Goal: Task Accomplishment & Management: Use online tool/utility

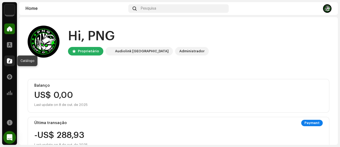
click at [9, 61] on span at bounding box center [9, 61] width 5 height 4
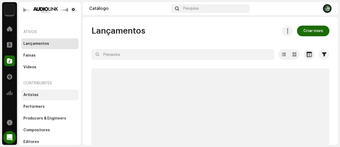
click at [35, 96] on div "Artistas" at bounding box center [30, 95] width 15 height 4
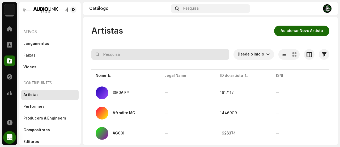
click at [106, 55] on input "text" at bounding box center [161, 54] width 138 height 11
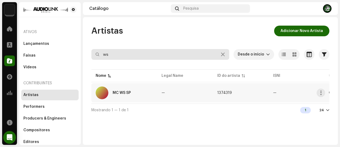
type input "ws"
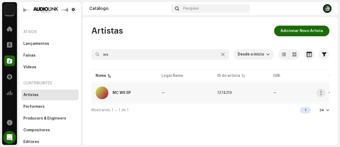
click at [126, 95] on div "MC WS SP" at bounding box center [124, 92] width 57 height 13
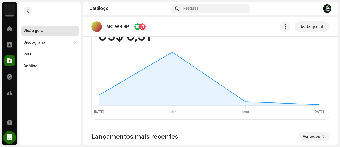
scroll to position [399, 0]
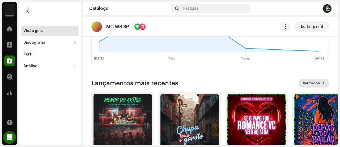
click at [304, 83] on span "Ver todos" at bounding box center [311, 83] width 17 height 11
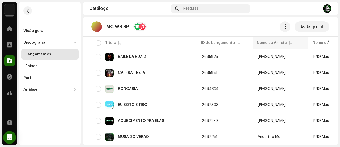
scroll to position [266, 0]
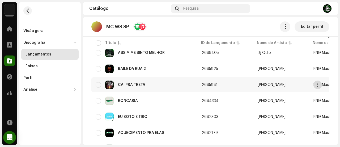
click at [318, 85] on span "button" at bounding box center [318, 84] width 4 height 4
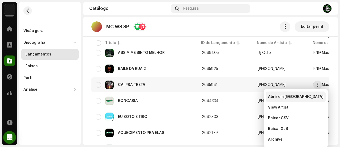
click at [298, 95] on span "Abrir em nova aba" at bounding box center [296, 96] width 56 height 4
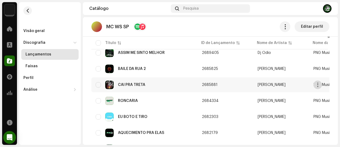
click at [318, 83] on span "button" at bounding box center [318, 84] width 4 height 4
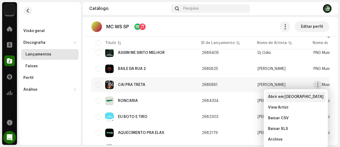
click at [301, 94] on div "Abrir em nova aba" at bounding box center [296, 96] width 60 height 11
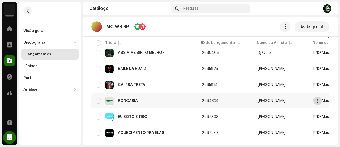
click at [320, 100] on span "button" at bounding box center [318, 100] width 4 height 4
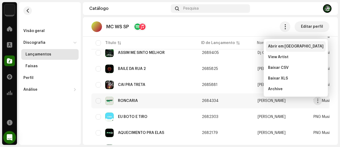
click at [290, 47] on span "Abrir em nova aba" at bounding box center [296, 46] width 56 height 4
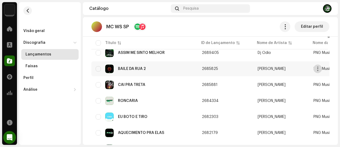
click at [318, 68] on span "button" at bounding box center [318, 69] width 4 height 4
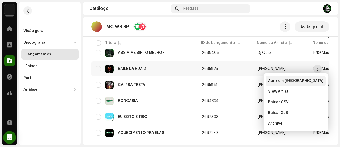
click at [302, 80] on div "Abrir em nova aba" at bounding box center [296, 80] width 56 height 4
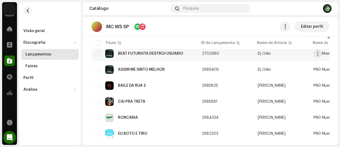
scroll to position [239, 0]
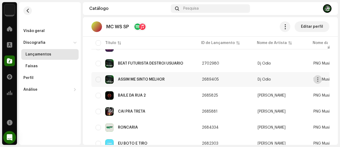
click at [318, 77] on span "button" at bounding box center [318, 79] width 4 height 4
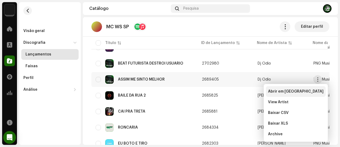
click at [305, 90] on div "Abrir em nova aba" at bounding box center [296, 91] width 56 height 4
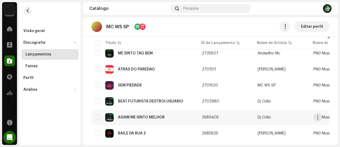
scroll to position [213, 0]
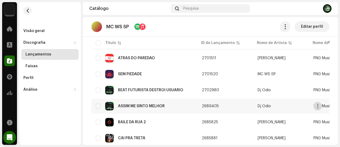
click at [318, 106] on span "button" at bounding box center [318, 106] width 4 height 4
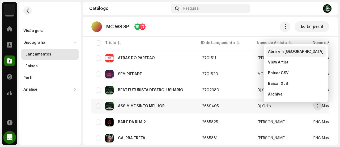
click at [282, 49] on span "Abrir em nova aba" at bounding box center [296, 51] width 56 height 4
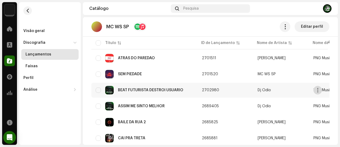
click at [320, 90] on span "button" at bounding box center [318, 90] width 4 height 4
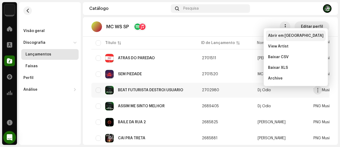
click at [283, 33] on div "Abrir em nova aba" at bounding box center [296, 35] width 60 height 11
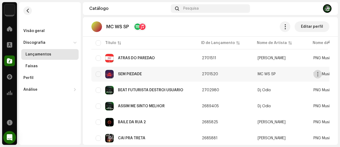
click at [318, 73] on span "button" at bounding box center [318, 74] width 4 height 4
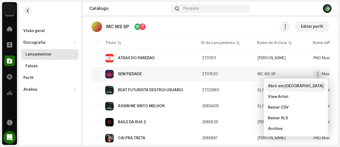
click at [306, 84] on div "Abrir em nova aba" at bounding box center [296, 86] width 56 height 4
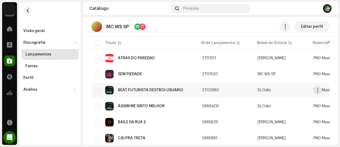
scroll to position [186, 0]
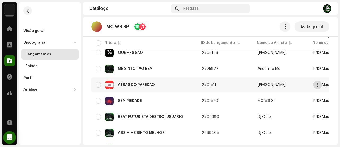
click at [319, 84] on span "button" at bounding box center [318, 84] width 4 height 4
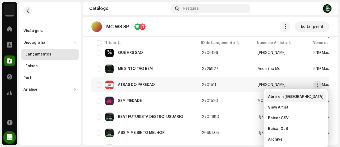
click at [305, 95] on div "Abrir em nova aba" at bounding box center [296, 96] width 56 height 4
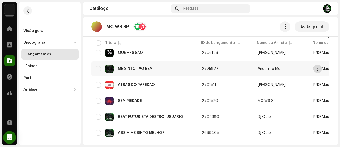
click at [318, 68] on span "button" at bounding box center [318, 69] width 4 height 4
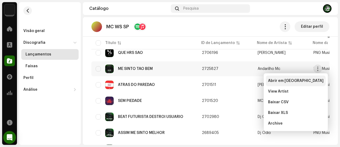
click at [309, 79] on div "Abrir em nova aba" at bounding box center [296, 80] width 56 height 4
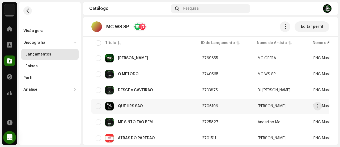
scroll to position [106, 0]
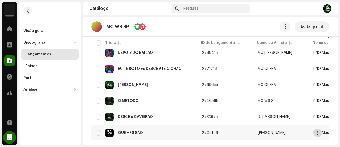
click at [318, 133] on span "button" at bounding box center [318, 132] width 4 height 4
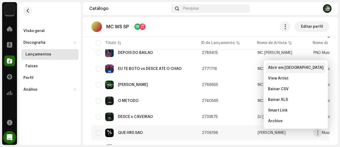
click at [287, 68] on span "Abrir em nova aba" at bounding box center [296, 67] width 56 height 4
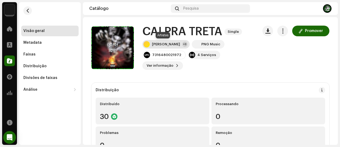
click at [161, 43] on div "[PERSON_NAME]" at bounding box center [166, 44] width 28 height 4
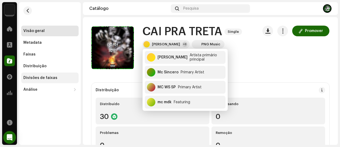
click at [45, 80] on div "Divisões de faixas" at bounding box center [40, 78] width 34 height 4
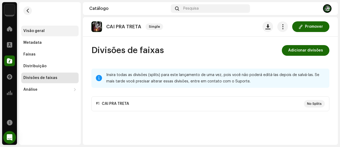
click at [53, 33] on div "Visão geral" at bounding box center [49, 31] width 53 height 4
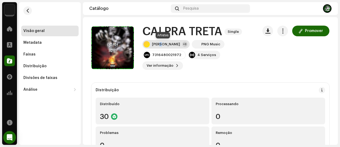
click at [159, 45] on div "[PERSON_NAME]" at bounding box center [166, 44] width 28 height 4
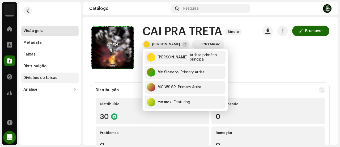
click at [38, 74] on div "Divisões de faixas" at bounding box center [49, 77] width 57 height 11
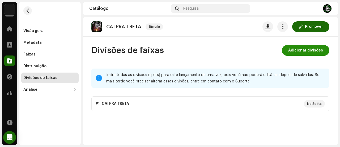
click at [303, 49] on span "Adicionar divisões" at bounding box center [306, 50] width 35 height 11
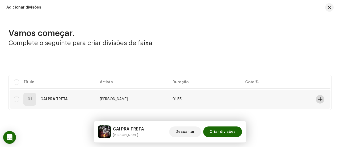
click at [319, 101] on span at bounding box center [321, 99] width 4 height 4
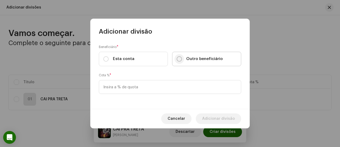
click at [179, 58] on input "Outro beneficiário" at bounding box center [179, 58] width 5 height 5
radio input "true"
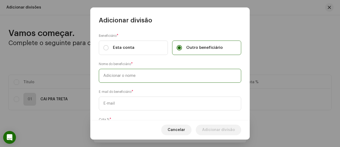
click at [163, 81] on input "text" at bounding box center [170, 76] width 143 height 14
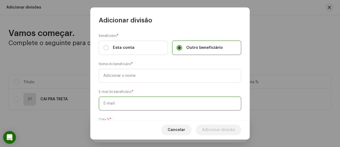
click at [156, 101] on div "E-mail do beneficiário *" at bounding box center [170, 99] width 143 height 21
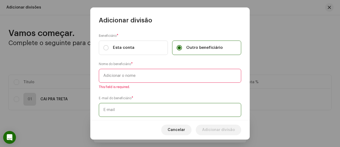
paste input "kawan.khaelgarcia26@gmail.com"
type input "kawan.khaelgarcia26@gmail.com"
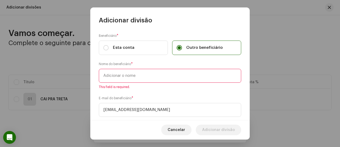
click at [155, 76] on input "text" at bounding box center [170, 76] width 143 height 14
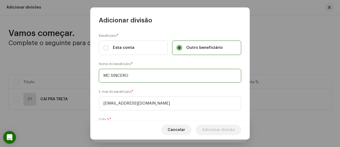
type input "MC SINCERO"
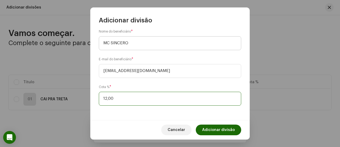
type input "12,50"
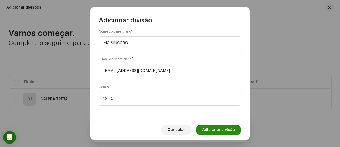
click at [210, 128] on span "Adicionar divisão" at bounding box center [218, 129] width 33 height 11
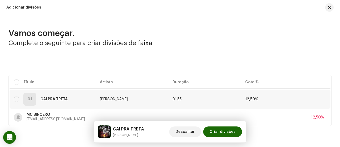
scroll to position [20, 0]
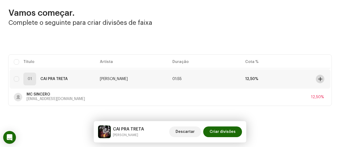
click at [316, 77] on button at bounding box center [320, 78] width 9 height 9
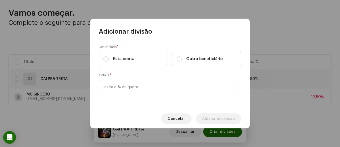
click at [180, 56] on label "Outro beneficiário" at bounding box center [206, 59] width 69 height 14
click at [180, 56] on input "Outro beneficiário" at bounding box center [179, 58] width 5 height 5
radio input "true"
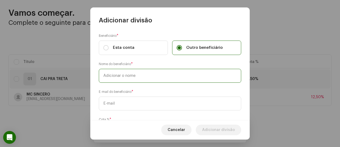
click at [165, 73] on input "text" at bounding box center [170, 76] width 143 height 14
type input "MC MDK"
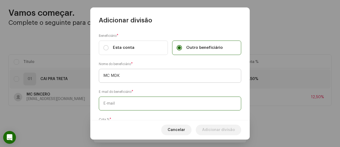
paste input "cauanmateus6@gmail.com"
type input "cauanmateus6@gmail.com"
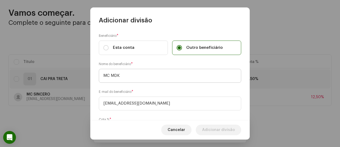
scroll to position [32, 0]
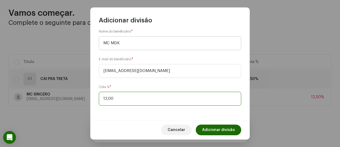
type input "12,50"
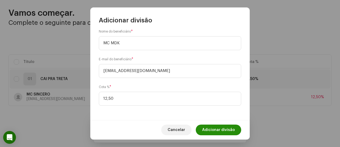
click at [206, 129] on span "Adicionar divisão" at bounding box center [218, 129] width 33 height 11
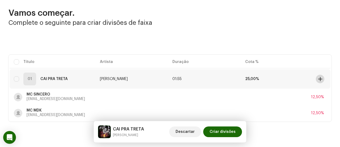
click at [319, 77] on span at bounding box center [321, 79] width 4 height 4
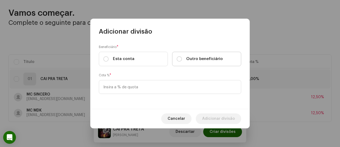
click at [176, 59] on label "Outro beneficiário" at bounding box center [206, 59] width 69 height 14
click at [177, 59] on input "Outro beneficiário" at bounding box center [179, 58] width 5 height 5
radio input "true"
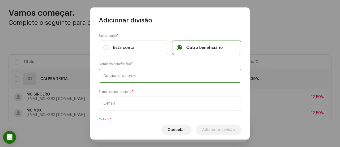
click at [174, 72] on input "text" at bounding box center [170, 76] width 143 height 14
type input "MC WS SP"
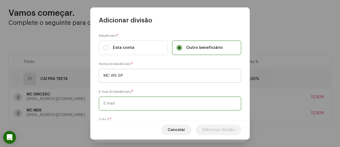
paste input "[EMAIL_ADDRESS][DOMAIN_NAME]"
type input "[EMAIL_ADDRESS][DOMAIN_NAME]"
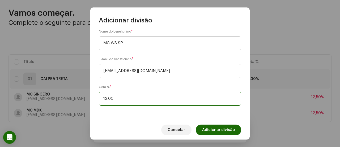
type input "12,50"
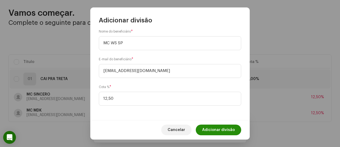
click at [232, 134] on span "Adicionar divisão" at bounding box center [218, 129] width 33 height 11
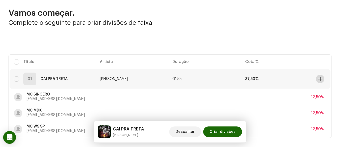
click at [319, 78] on span at bounding box center [321, 79] width 4 height 4
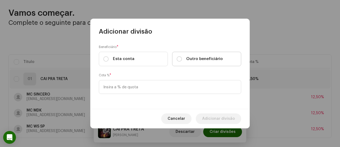
click at [195, 59] on span "Outro beneficiário" at bounding box center [204, 59] width 37 height 6
click at [182, 59] on input "Outro beneficiário" at bounding box center [179, 58] width 5 height 5
radio input "true"
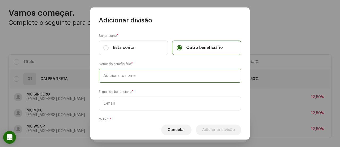
click at [131, 75] on input "text" at bounding box center [170, 76] width 143 height 14
type input "DJ FERNANDEZ"
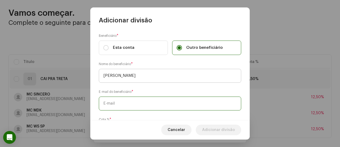
paste input "djfernandezoficial@gmail.com"
type input "djfernandezoficial@gmail.com"
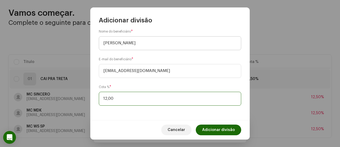
type input "12,50"
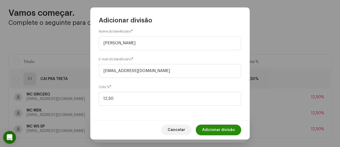
click at [217, 126] on span "Adicionar divisão" at bounding box center [218, 129] width 33 height 11
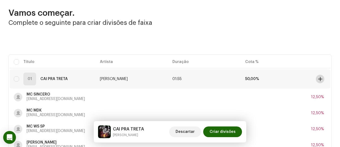
click at [319, 79] on span at bounding box center [321, 79] width 4 height 4
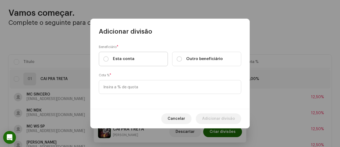
click at [135, 56] on label "Esta conta" at bounding box center [133, 59] width 69 height 14
click at [109, 56] on input "Esta conta" at bounding box center [105, 58] width 5 height 5
radio input "true"
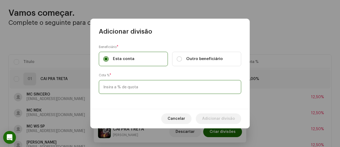
click at [134, 84] on input at bounding box center [170, 87] width 143 height 14
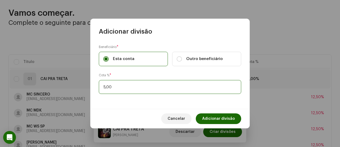
type input "50,00"
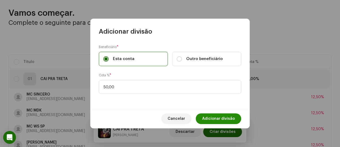
click at [226, 115] on span "Adicionar divisão" at bounding box center [218, 118] width 33 height 11
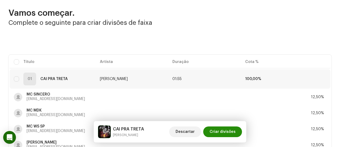
click at [225, 129] on span "Criar divisões" at bounding box center [223, 131] width 26 height 11
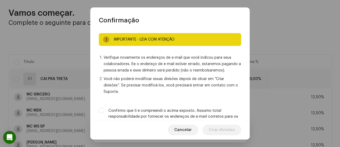
click at [192, 109] on label "Confirmo que li e compreendi o acima exposto. Assumo total responsabilidade por…" at bounding box center [175, 116] width 133 height 18
click at [104, 109] on input "Confirmo que li e compreendi o acima exposto. Assumo total responsabilidade por…" at bounding box center [101, 109] width 5 height 5
checkbox input "true"
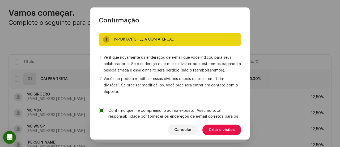
click at [221, 129] on span "Criar divisões" at bounding box center [222, 129] width 26 height 11
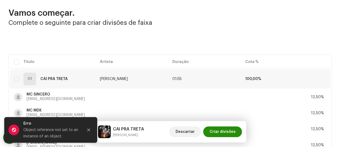
click at [222, 134] on span "Criar divisões" at bounding box center [223, 131] width 26 height 11
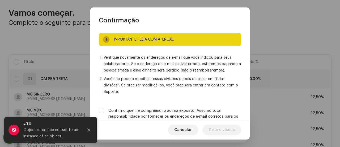
click at [210, 116] on label "Confirmo que li e compreendi o acima exposto. Assumo total responsabilidade por…" at bounding box center [175, 116] width 133 height 18
click at [104, 113] on input "Confirmo que li e compreendi o acima exposto. Assumo total responsabilidade por…" at bounding box center [101, 109] width 5 height 5
checkbox input "true"
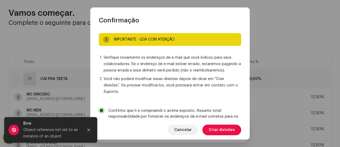
click at [218, 129] on span "Criar divisões" at bounding box center [222, 129] width 26 height 11
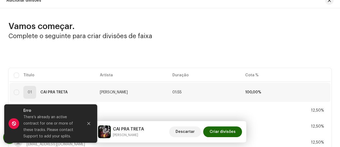
scroll to position [0, 0]
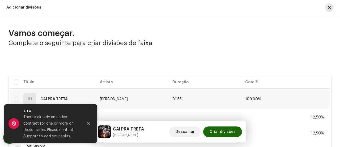
click at [328, 7] on span "button" at bounding box center [329, 7] width 3 height 4
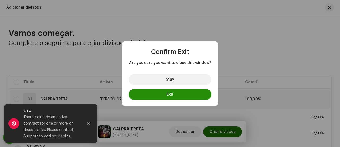
click at [183, 92] on button "Exit" at bounding box center [170, 94] width 83 height 11
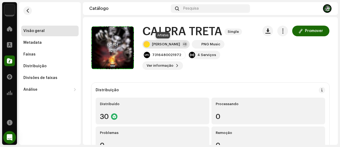
click at [159, 42] on div "Dj Fernandez +3" at bounding box center [166, 44] width 47 height 9
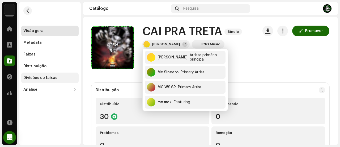
click at [41, 77] on div "Divisões de faixas" at bounding box center [40, 78] width 34 height 4
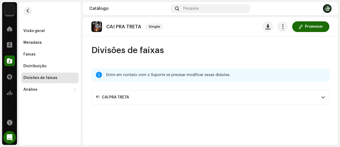
click at [119, 98] on div "CAI PRA TRETA" at bounding box center [115, 97] width 27 height 4
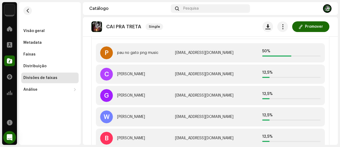
scroll to position [73, 0]
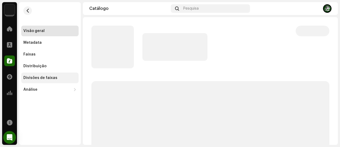
click at [54, 76] on div "Divisões de faixas" at bounding box center [40, 78] width 34 height 4
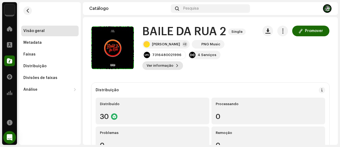
click at [159, 65] on span "Ver informação" at bounding box center [160, 65] width 27 height 11
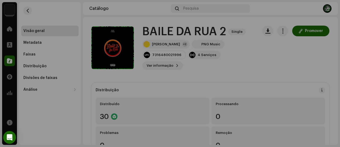
click at [315, 56] on div "BAILE DA RUA 2 2685825 Metadata Distribuição Linguagem de Meta-Dados Portuguese…" at bounding box center [170, 73] width 340 height 147
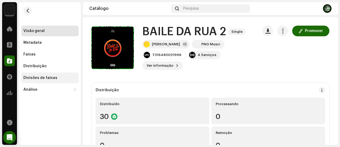
click at [63, 80] on div "Divisões de faixas" at bounding box center [49, 78] width 53 height 4
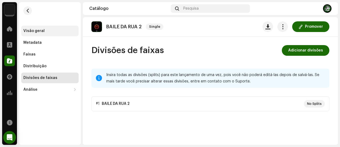
click at [57, 36] on div "Visão geral" at bounding box center [49, 31] width 57 height 11
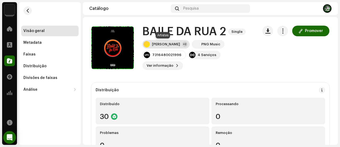
click at [159, 43] on div "Dj Fernandez" at bounding box center [166, 44] width 28 height 4
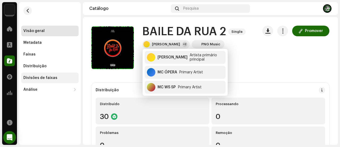
click at [48, 73] on div "Divisões de faixas" at bounding box center [49, 77] width 57 height 11
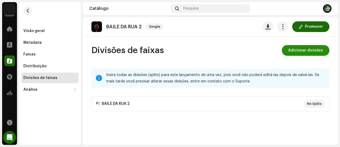
click at [294, 51] on span "Adicionar divisões" at bounding box center [306, 50] width 35 height 11
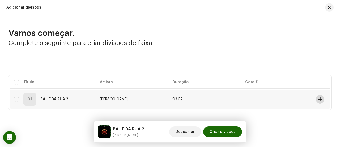
click at [319, 97] on span at bounding box center [321, 99] width 4 height 4
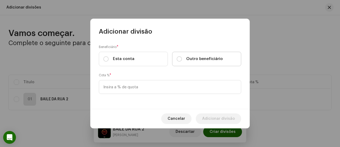
click at [195, 61] on span "Outro beneficiário" at bounding box center [204, 59] width 37 height 6
click at [182, 61] on input "Outro beneficiário" at bounding box center [179, 58] width 5 height 5
radio input "true"
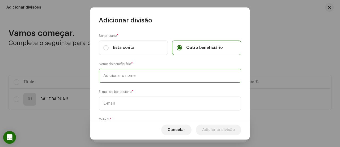
click at [184, 70] on input "text" at bounding box center [170, 76] width 143 height 14
type input "MC ÓPERA"
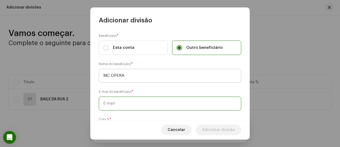
paste input "caiopetena@gmail.com"
type input "caiopetena@gmail.com"
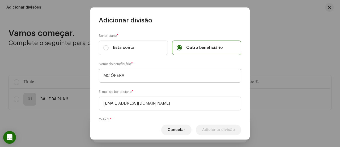
scroll to position [32, 0]
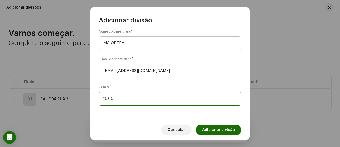
type input "16,60"
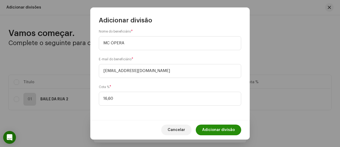
click at [217, 128] on span "Adicionar divisão" at bounding box center [218, 129] width 33 height 11
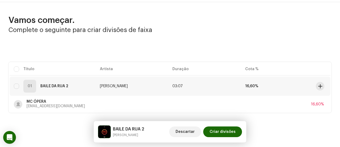
scroll to position [20, 0]
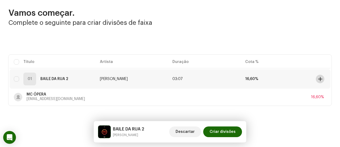
click at [318, 75] on button at bounding box center [320, 78] width 9 height 9
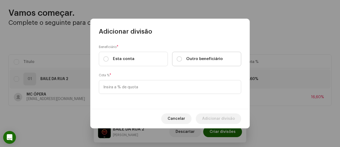
click at [192, 62] on label "Outro beneficiário" at bounding box center [206, 59] width 69 height 14
click at [182, 61] on input "Outro beneficiário" at bounding box center [179, 58] width 5 height 5
radio input "true"
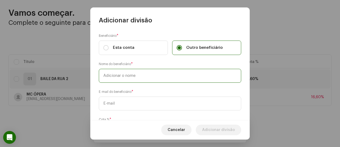
click at [134, 73] on input "text" at bounding box center [170, 76] width 143 height 14
type input "DJ FERNANDEZ"
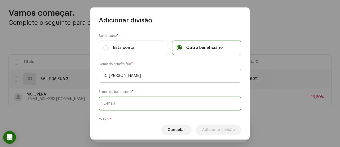
paste input "djfernandezoficial@gmail.com"
type input "djfernandezoficial@gmail.com"
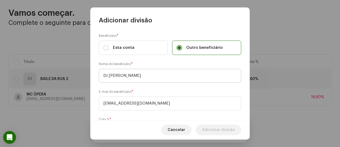
scroll to position [32, 0]
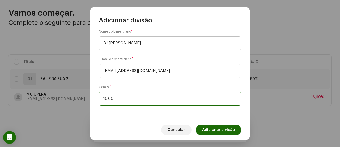
type input "16,80"
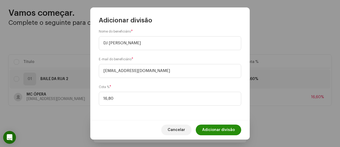
click at [225, 128] on span "Adicionar divisão" at bounding box center [218, 129] width 33 height 11
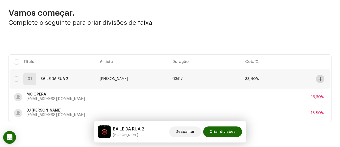
click at [320, 78] on span at bounding box center [321, 79] width 4 height 4
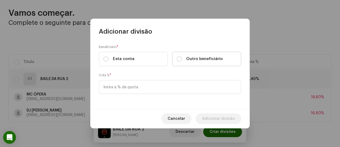
click at [190, 58] on span "Outro beneficiário" at bounding box center [204, 59] width 37 height 6
click at [182, 58] on input "Outro beneficiário" at bounding box center [179, 58] width 5 height 5
radio input "true"
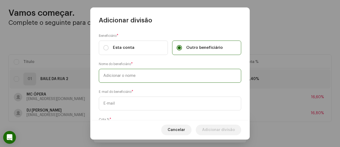
click at [173, 76] on input "text" at bounding box center [170, 76] width 143 height 14
type input "MC WS SP"
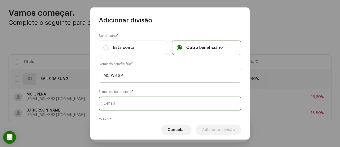
paste input "[EMAIL_ADDRESS][DOMAIN_NAME]"
type input "[EMAIL_ADDRESS][DOMAIN_NAME]"
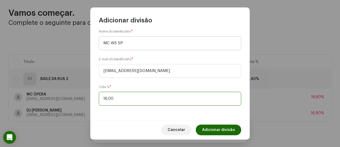
type input "16,60"
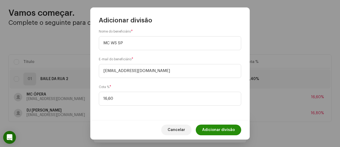
click at [218, 129] on span "Adicionar divisão" at bounding box center [218, 129] width 33 height 11
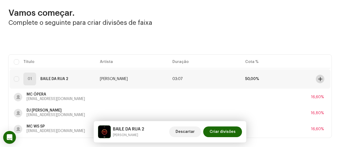
click at [319, 78] on span at bounding box center [321, 79] width 4 height 4
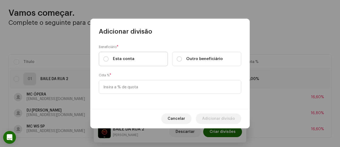
click at [141, 59] on label "Esta conta" at bounding box center [133, 59] width 69 height 14
click at [109, 59] on input "Esta conta" at bounding box center [105, 58] width 5 height 5
radio input "true"
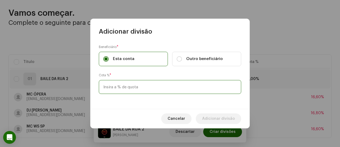
click at [139, 87] on input at bounding box center [170, 87] width 143 height 14
type input "4,00"
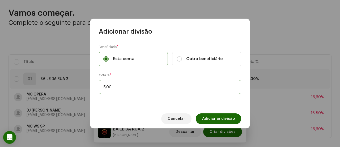
type input "50,00"
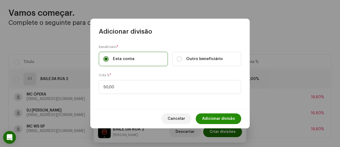
click at [214, 117] on span "Adicionar divisão" at bounding box center [218, 118] width 33 height 11
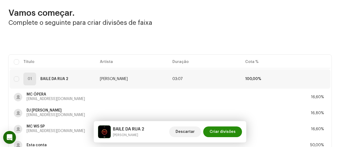
click at [219, 130] on span "Criar divisões" at bounding box center [223, 131] width 26 height 11
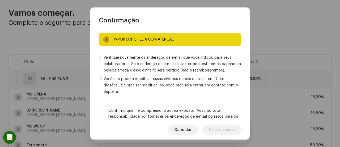
click at [203, 112] on label "Confirmo que li e compreendi o acima exposto. Assumo total responsabilidade por…" at bounding box center [175, 116] width 133 height 18
click at [104, 112] on input "Confirmo que li e compreendi o acima exposto. Assumo total responsabilidade por…" at bounding box center [101, 109] width 5 height 5
checkbox input "true"
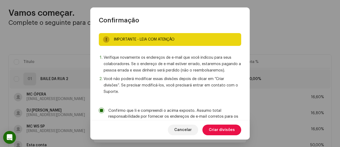
click at [211, 124] on div "Cancelar Criar divisões" at bounding box center [170, 129] width 160 height 19
click at [212, 127] on span "Criar divisões" at bounding box center [222, 129] width 26 height 11
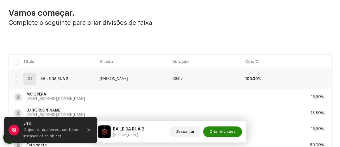
click at [235, 133] on span "Criar divisões" at bounding box center [223, 131] width 26 height 11
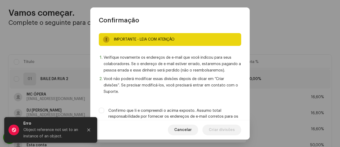
click at [213, 113] on label "Confirmo que li e compreendi o acima exposto. Assumo total responsabilidade por…" at bounding box center [175, 116] width 133 height 18
click at [104, 113] on input "Confirmo que li e compreendi o acima exposto. Assumo total responsabilidade por…" at bounding box center [101, 109] width 5 height 5
checkbox input "true"
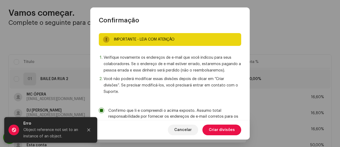
click at [215, 127] on span "Criar divisões" at bounding box center [222, 129] width 26 height 11
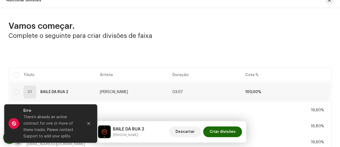
scroll to position [0, 0]
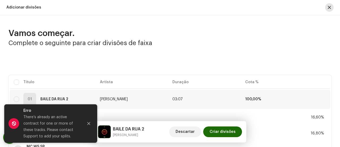
click at [326, 10] on button "button" at bounding box center [330, 7] width 9 height 9
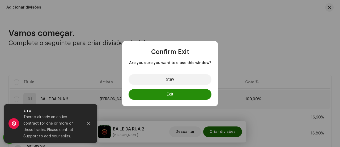
click at [172, 96] on button "Exit" at bounding box center [170, 94] width 83 height 11
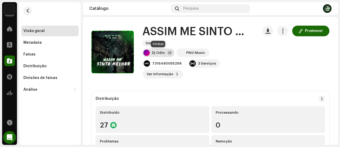
click at [157, 53] on div "Dj Odio" at bounding box center [158, 53] width 13 height 4
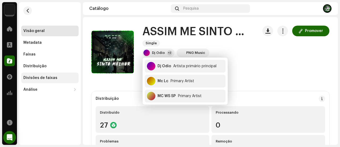
click at [46, 79] on div "Divisões de faixas" at bounding box center [40, 78] width 34 height 4
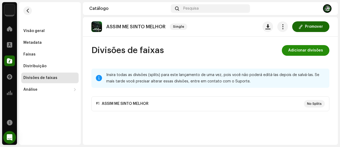
click at [304, 51] on span "Adicionar divisões" at bounding box center [306, 50] width 35 height 11
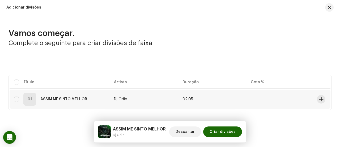
click at [326, 99] on td at bounding box center [323, 98] width 16 height 19
click at [322, 100] on button at bounding box center [321, 99] width 9 height 9
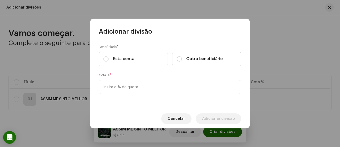
click at [194, 60] on span "Outro beneficiário" at bounding box center [204, 59] width 37 height 6
click at [182, 60] on input "Outro beneficiário" at bounding box center [179, 58] width 5 height 5
radio input "true"
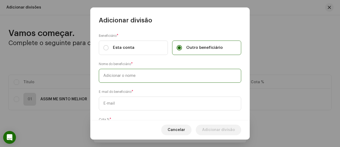
click at [167, 72] on input "text" at bounding box center [170, 76] width 143 height 14
type input "MC LC"
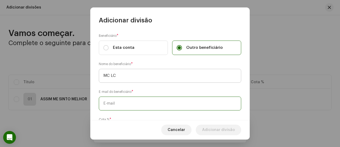
paste input "[EMAIL_ADDRESS][DOMAIN_NAME] [EMAIL_ADDRESS][DOMAIN_NAME] [EMAIL_ADDRESS][DOMAI…"
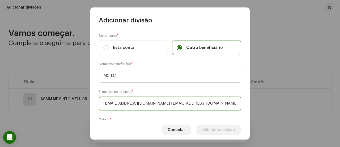
scroll to position [0, 57]
drag, startPoint x: 188, startPoint y: 104, endPoint x: 277, endPoint y: 102, distance: 88.6
click at [277, 102] on div "Adicionar divisão Beneficiário * Esta conta Outro beneficiário Nome do benefici…" at bounding box center [170, 73] width 340 height 147
drag, startPoint x: 169, startPoint y: 102, endPoint x: 98, endPoint y: 98, distance: 71.2
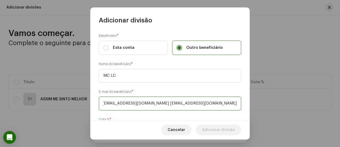
click at [109, 100] on input "[EMAIL_ADDRESS][DOMAIN_NAME] [EMAIL_ADDRESS][DOMAIN_NAME]" at bounding box center [170, 103] width 143 height 14
click at [184, 106] on input "[EMAIL_ADDRESS][DOMAIN_NAME]" at bounding box center [170, 103] width 143 height 14
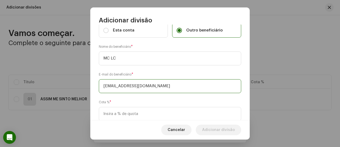
scroll to position [32, 0]
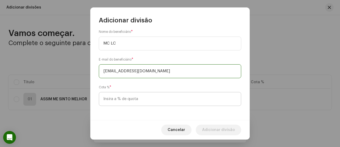
type input "[EMAIL_ADDRESS][DOMAIN_NAME]"
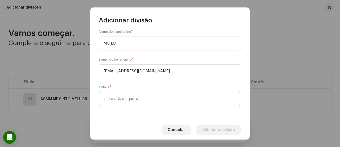
click at [160, 103] on input at bounding box center [170, 99] width 143 height 14
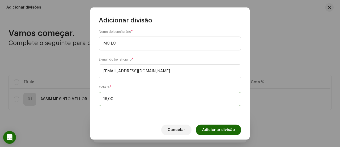
type input "16,60"
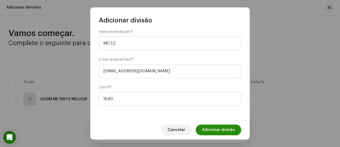
click at [215, 131] on span "Adicionar divisão" at bounding box center [218, 129] width 33 height 11
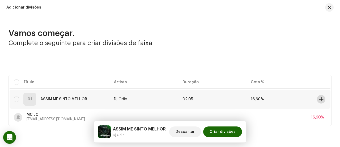
click at [317, 97] on button at bounding box center [321, 99] width 9 height 9
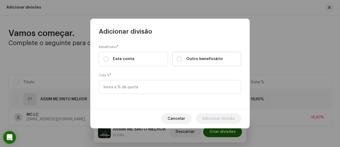
click at [218, 59] on span "Outro beneficiário" at bounding box center [204, 59] width 37 height 6
click at [182, 59] on input "Outro beneficiário" at bounding box center [179, 58] width 5 height 5
radio input "true"
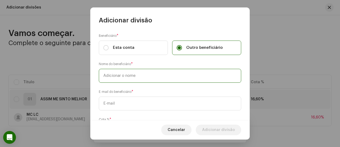
click at [204, 73] on input "text" at bounding box center [170, 76] width 143 height 14
type input "MC WS SP"
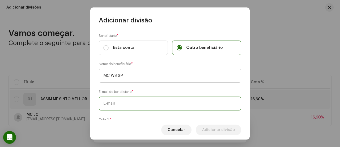
paste input "[EMAIL_ADDRESS][DOMAIN_NAME]"
type input "[EMAIL_ADDRESS][DOMAIN_NAME]"
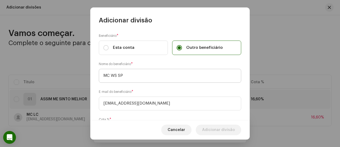
scroll to position [32, 0]
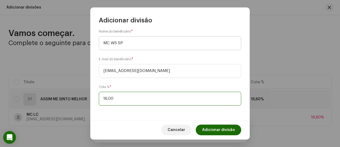
type input "16,60"
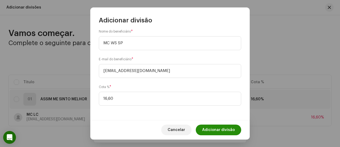
click at [222, 127] on span "Adicionar divisão" at bounding box center [218, 129] width 33 height 11
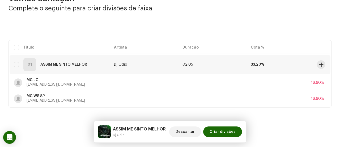
scroll to position [36, 0]
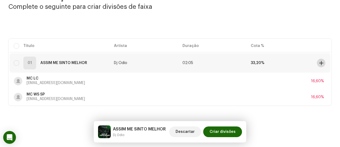
click at [320, 62] on span at bounding box center [322, 63] width 4 height 4
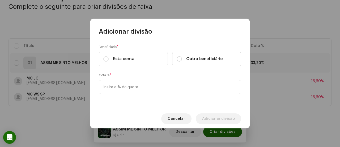
click at [177, 55] on label "Outro beneficiário" at bounding box center [206, 59] width 69 height 14
click at [177, 56] on input "Outro beneficiário" at bounding box center [179, 58] width 5 height 5
radio input "true"
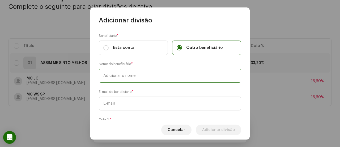
click at [170, 72] on input "text" at bounding box center [170, 76] width 143 height 14
type input "dj odio"
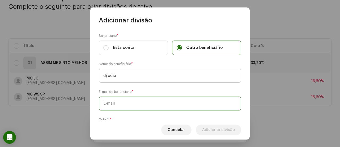
paste input "[EMAIL_ADDRESS][DOMAIN_NAME]"
type input "[EMAIL_ADDRESS][DOMAIN_NAME]"
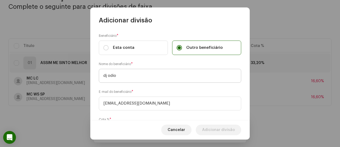
scroll to position [32, 0]
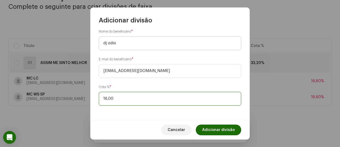
type input "16,80"
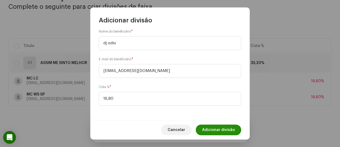
click at [215, 129] on span "Adicionar divisão" at bounding box center [218, 129] width 33 height 11
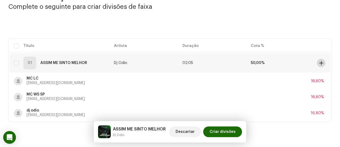
click at [321, 62] on button at bounding box center [321, 63] width 9 height 9
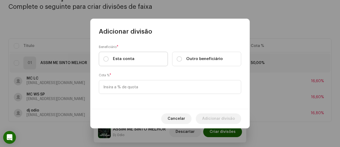
click at [157, 57] on label "Esta conta" at bounding box center [133, 59] width 69 height 14
click at [109, 57] on input "Esta conta" at bounding box center [105, 58] width 5 height 5
radio input "true"
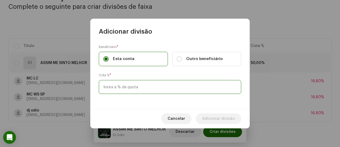
click at [158, 85] on input at bounding box center [170, 87] width 143 height 14
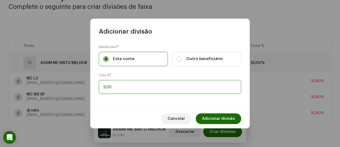
type input "50,00"
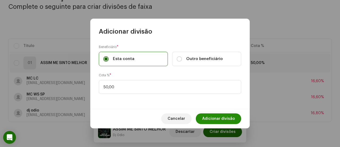
click at [215, 115] on span "Adicionar divisão" at bounding box center [218, 118] width 33 height 11
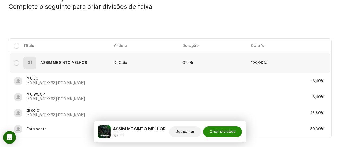
click at [217, 130] on span "Criar divisões" at bounding box center [223, 131] width 26 height 11
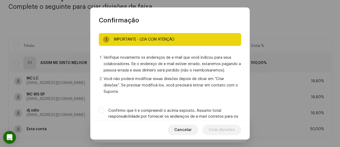
click at [213, 117] on label "Confirmo que li e compreendi o acima exposto. Assumo total responsabilidade por…" at bounding box center [175, 116] width 133 height 18
click at [104, 113] on input "Confirmo que li e compreendi o acima exposto. Assumo total responsabilidade por…" at bounding box center [101, 109] width 5 height 5
checkbox input "true"
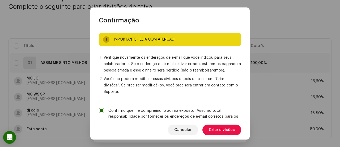
click at [216, 130] on span "Criar divisões" at bounding box center [222, 129] width 26 height 11
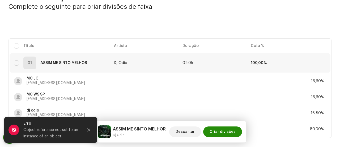
click at [216, 134] on span "Criar divisões" at bounding box center [223, 131] width 26 height 11
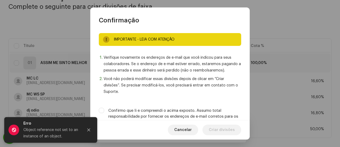
click at [216, 112] on label "Confirmo que li e compreendi o acima exposto. Assumo total responsabilidade por…" at bounding box center [175, 116] width 133 height 18
click at [104, 112] on input "Confirmo que li e compreendi o acima exposto. Assumo total responsabilidade por…" at bounding box center [101, 109] width 5 height 5
checkbox input "true"
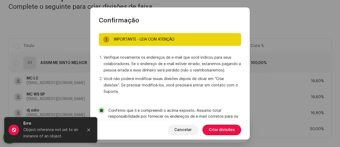
click at [220, 126] on span "Criar divisões" at bounding box center [222, 129] width 26 height 11
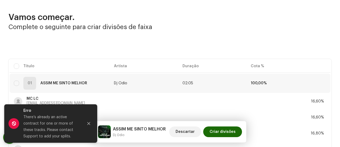
scroll to position [0, 0]
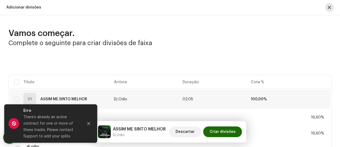
click at [329, 7] on span "button" at bounding box center [329, 7] width 3 height 4
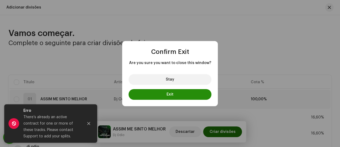
click at [176, 93] on button "Exit" at bounding box center [170, 94] width 83 height 11
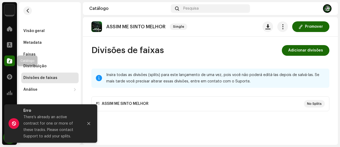
click at [11, 59] on span at bounding box center [9, 61] width 5 height 4
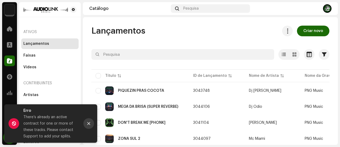
click at [87, 120] on button "Close" at bounding box center [89, 123] width 11 height 11
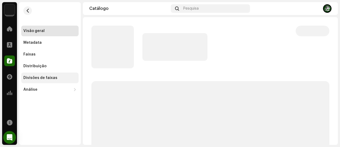
click at [43, 78] on div "Divisões de faixas" at bounding box center [40, 78] width 34 height 4
click at [47, 77] on div "Divisões de faixas" at bounding box center [40, 78] width 34 height 4
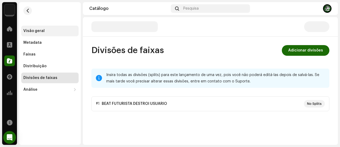
click at [48, 31] on div "Visão geral" at bounding box center [49, 31] width 53 height 4
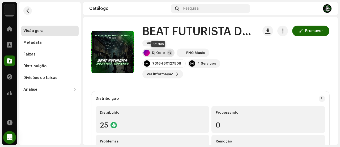
click at [164, 53] on div "Dj Odio" at bounding box center [158, 53] width 13 height 4
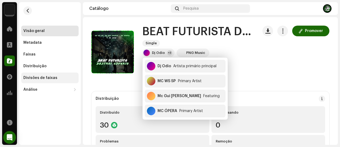
click at [53, 78] on div "Divisões de faixas" at bounding box center [40, 78] width 34 height 4
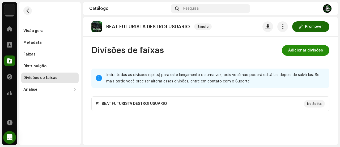
click at [305, 51] on span "Adicionar divisões" at bounding box center [306, 50] width 35 height 11
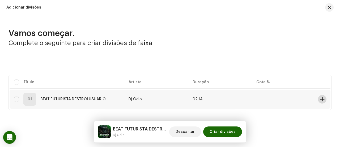
click at [321, 98] on span at bounding box center [323, 99] width 4 height 4
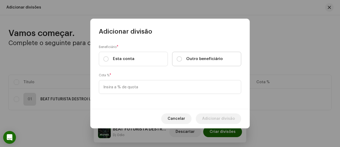
click at [195, 57] on span "Outro beneficiário" at bounding box center [204, 59] width 37 height 6
click at [182, 57] on input "Outro beneficiário" at bounding box center [179, 58] width 5 height 5
radio input "true"
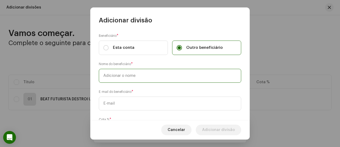
click at [182, 76] on input "text" at bounding box center [170, 76] width 143 height 14
type input "MC ÓPERA"
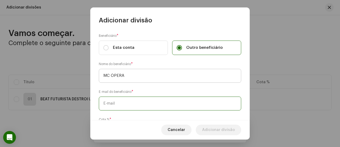
paste input "[EMAIL_ADDRESS][DOMAIN_NAME]"
type input "[EMAIL_ADDRESS][DOMAIN_NAME]"
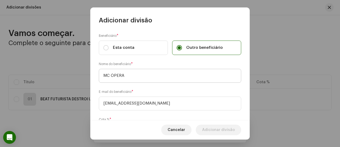
scroll to position [32, 0]
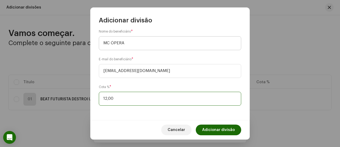
type input "12,50"
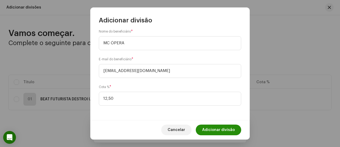
click at [207, 128] on span "Adicionar divisão" at bounding box center [218, 129] width 33 height 11
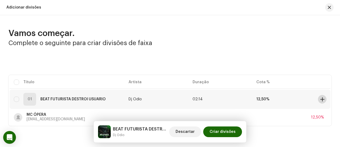
click at [322, 98] on span at bounding box center [323, 99] width 4 height 4
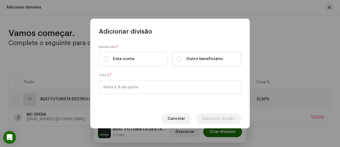
click at [180, 64] on label "Outro beneficiário" at bounding box center [206, 59] width 69 height 14
click at [180, 61] on input "Outro beneficiário" at bounding box center [179, 58] width 5 height 5
radio input "true"
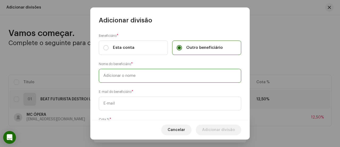
click at [171, 75] on input "text" at bounding box center [170, 76] width 143 height 14
type input "MC GUI AMARAL"
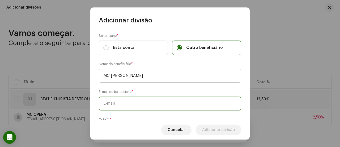
paste input "guilhermeviniciusamaral@gmail.com"
type input "guilhermeviniciusamaral@gmail.com"
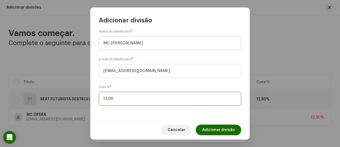
type input "12,50"
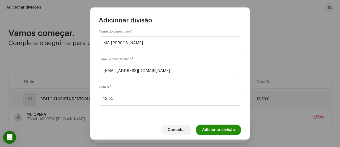
click at [224, 130] on span "Adicionar divisão" at bounding box center [218, 129] width 33 height 11
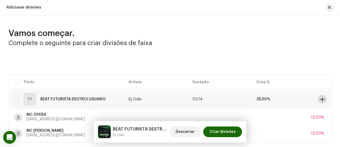
click at [321, 98] on span at bounding box center [323, 99] width 4 height 4
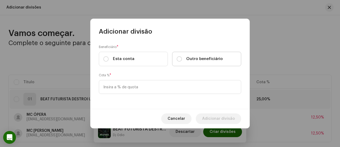
click at [218, 57] on span "Outro beneficiário" at bounding box center [204, 59] width 37 height 6
click at [182, 57] on input "Outro beneficiário" at bounding box center [179, 58] width 5 height 5
radio input "true"
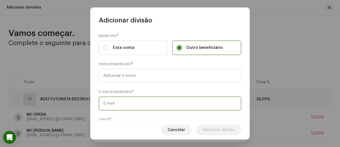
click at [130, 99] on input "text" at bounding box center [170, 103] width 143 height 14
paste input "guilhermeviniciusamaral@gmail.com"
type input "guilhermeviniciusamaral@gmail.com"
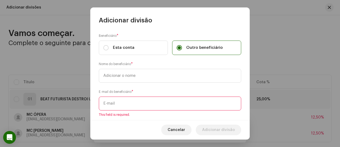
paste input "jonhjonhwill@gmail.com"
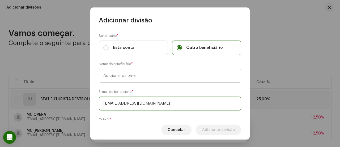
type input "jonhjonhwill@gmail.com"
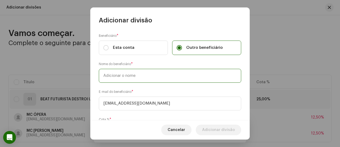
click at [133, 72] on input "text" at bounding box center [170, 76] width 143 height 14
type input "DJ ODIO"
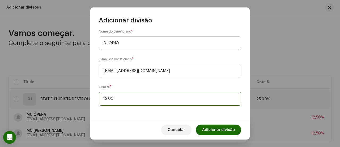
type input "12,50"
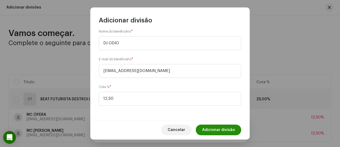
click at [217, 127] on span "Adicionar divisão" at bounding box center [218, 129] width 33 height 11
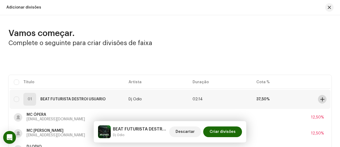
click at [321, 99] on span at bounding box center [323, 99] width 4 height 4
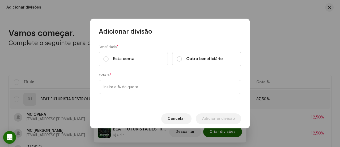
click at [200, 59] on span "Outro beneficiário" at bounding box center [204, 59] width 37 height 6
click at [182, 59] on input "Outro beneficiário" at bounding box center [179, 58] width 5 height 5
radio input "true"
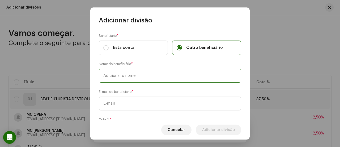
click at [184, 69] on input "text" at bounding box center [170, 76] width 143 height 14
type input "MC WS SP"
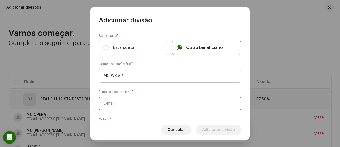
paste input "[EMAIL_ADDRESS][DOMAIN_NAME]"
type input "[EMAIL_ADDRESS][DOMAIN_NAME]"
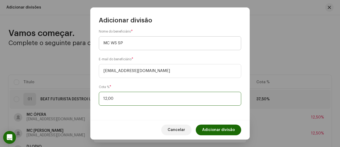
type input "12,50"
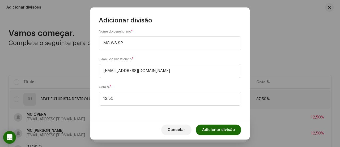
click at [217, 130] on span "Adicionar divisão" at bounding box center [218, 129] width 33 height 11
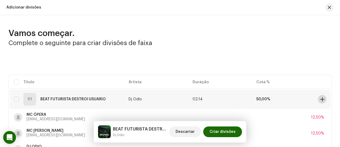
click at [321, 97] on span at bounding box center [323, 99] width 4 height 4
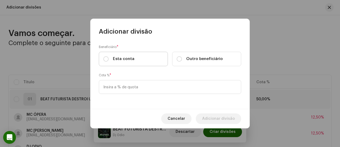
click at [155, 59] on label "Esta conta" at bounding box center [133, 59] width 69 height 14
click at [109, 59] on input "Esta conta" at bounding box center [105, 58] width 5 height 5
radio input "true"
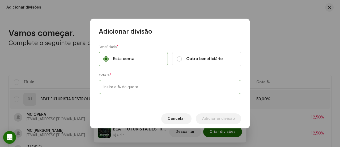
click at [152, 81] on input at bounding box center [170, 87] width 143 height 14
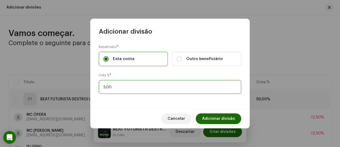
type input "50,00"
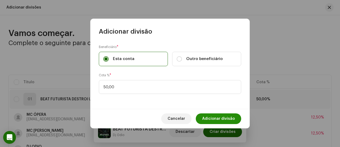
click at [204, 115] on button "Adicionar divisão" at bounding box center [218, 118] width 45 height 11
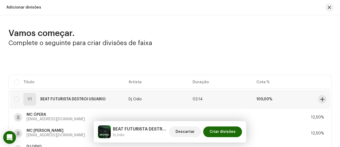
scroll to position [84, 0]
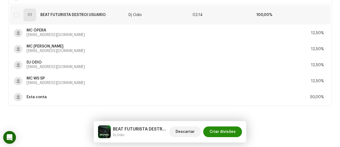
click at [219, 130] on span "Criar divisões" at bounding box center [223, 131] width 26 height 11
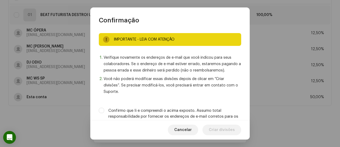
click at [215, 113] on label "Confirmo que li e compreendi o acima exposto. Assumo total responsabilidade por…" at bounding box center [175, 116] width 133 height 18
click at [104, 113] on input "Confirmo que li e compreendi o acima exposto. Assumo total responsabilidade por…" at bounding box center [101, 109] width 5 height 5
checkbox input "true"
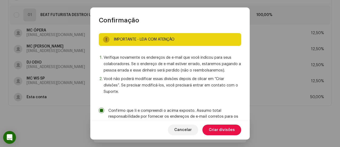
click at [218, 130] on span "Criar divisões" at bounding box center [222, 129] width 26 height 11
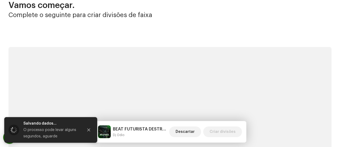
scroll to position [0, 0]
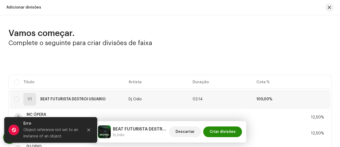
click at [214, 133] on span "Criar divisões" at bounding box center [223, 131] width 26 height 11
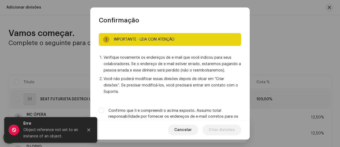
click at [214, 115] on label "Confirmo que li e compreendi o acima exposto. Assumo total responsabilidade por…" at bounding box center [175, 116] width 133 height 18
click at [104, 113] on input "Confirmo que li e compreendi o acima exposto. Assumo total responsabilidade por…" at bounding box center [101, 109] width 5 height 5
checkbox input "true"
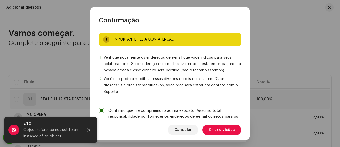
click at [215, 123] on div "Cancelar Criar divisões" at bounding box center [170, 129] width 160 height 19
click at [216, 127] on span "Criar divisões" at bounding box center [222, 129] width 26 height 11
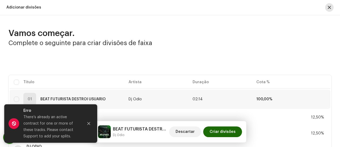
click at [328, 7] on span "button" at bounding box center [329, 7] width 3 height 4
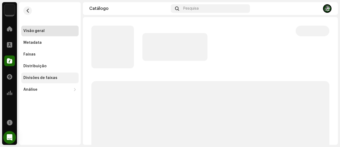
click at [48, 78] on div "Divisões de faixas" at bounding box center [40, 78] width 34 height 4
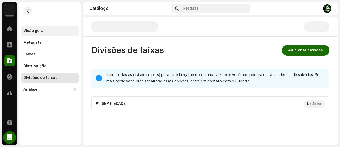
click at [44, 32] on div "Visão geral" at bounding box center [49, 31] width 53 height 4
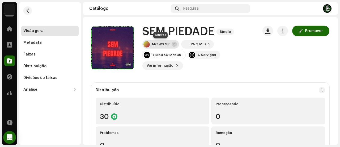
click at [159, 44] on div "MC WS SP" at bounding box center [161, 44] width 18 height 4
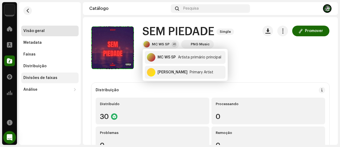
click at [40, 74] on div "Divisões de faixas" at bounding box center [49, 77] width 57 height 11
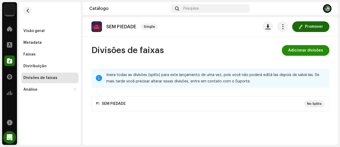
click at [294, 50] on span "Adicionar divisões" at bounding box center [306, 50] width 35 height 11
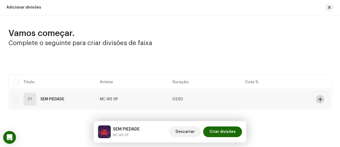
click at [319, 99] on span at bounding box center [321, 99] width 4 height 4
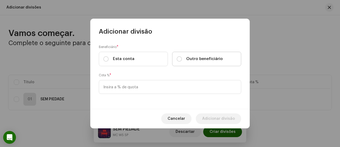
click at [216, 57] on span "Outro beneficiário" at bounding box center [204, 59] width 37 height 6
click at [182, 57] on input "Outro beneficiário" at bounding box center [179, 58] width 5 height 5
radio input "true"
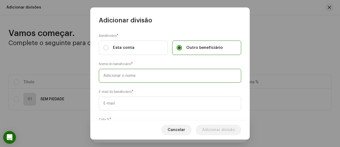
click at [198, 77] on input "text" at bounding box center [170, 76] width 143 height 14
type input "MC WS SP"
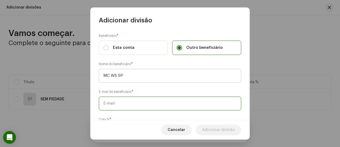
paste input "[EMAIL_ADDRESS][DOMAIN_NAME]"
type input "[EMAIL_ADDRESS][DOMAIN_NAME]"
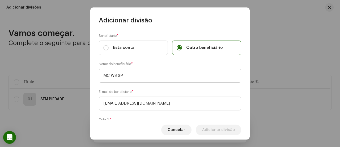
scroll to position [32, 0]
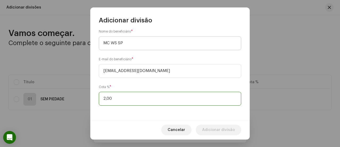
type input "25,00"
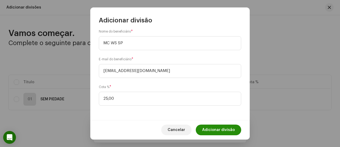
click at [218, 131] on span "Adicionar divisão" at bounding box center [218, 129] width 33 height 11
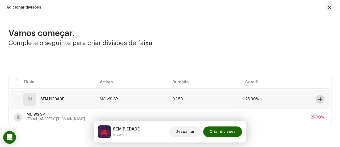
click at [319, 98] on span at bounding box center [321, 99] width 4 height 4
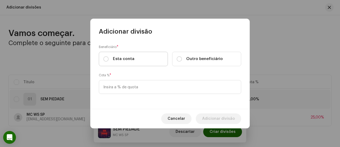
click at [153, 63] on label "Esta conta" at bounding box center [133, 59] width 69 height 14
click at [109, 61] on input "Esta conta" at bounding box center [105, 58] width 5 height 5
radio input "true"
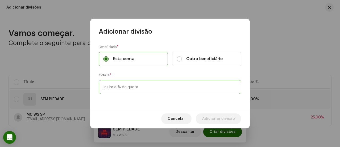
click at [147, 89] on input at bounding box center [170, 87] width 143 height 14
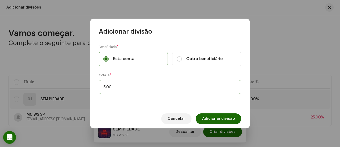
type input "50,00"
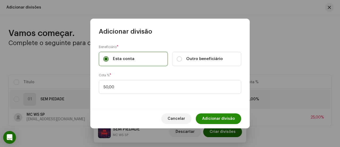
click at [215, 113] on span "Adicionar divisão" at bounding box center [218, 118] width 33 height 11
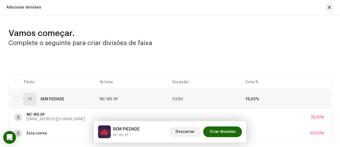
drag, startPoint x: 320, startPoint y: 55, endPoint x: 320, endPoint y: 60, distance: 4.3
click at [320, 55] on div "Vamos começar. Complete o seguinte para criar divisões de faixa Selecionado 0 S…" at bounding box center [170, 85] width 340 height 114
click at [319, 98] on span at bounding box center [321, 99] width 4 height 4
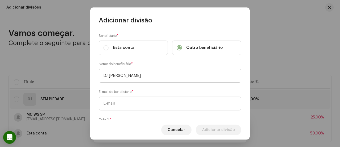
type input "DJ [PERSON_NAME]"
paste input "[EMAIL_ADDRESS][DOMAIN_NAME]"
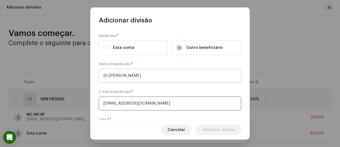
type input "[EMAIL_ADDRESS][DOMAIN_NAME]"
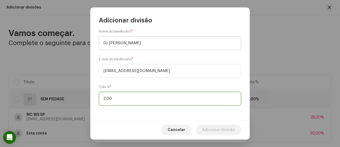
type input "25,00"
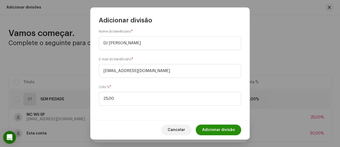
click at [217, 128] on span "Adicionar divisão" at bounding box center [218, 129] width 33 height 11
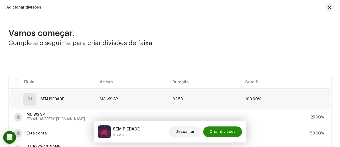
click at [218, 132] on span "Criar divisões" at bounding box center [223, 131] width 26 height 11
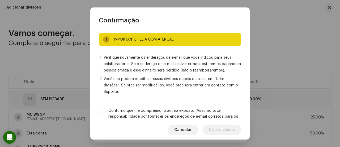
click at [208, 115] on label "Confirmo que li e compreendi o acima exposto. Assumo total responsabilidade por…" at bounding box center [175, 116] width 133 height 18
click at [104, 113] on input "Confirmo que li e compreendi o acima exposto. Assumo total responsabilidade por…" at bounding box center [101, 109] width 5 height 5
checkbox input "true"
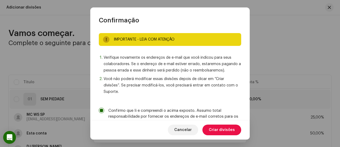
click at [212, 129] on span "Criar divisões" at bounding box center [222, 129] width 26 height 11
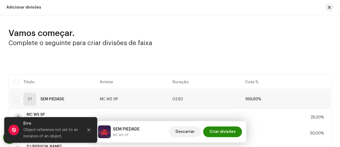
click at [217, 133] on span "Criar divisões" at bounding box center [223, 131] width 26 height 11
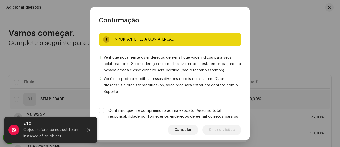
click at [212, 114] on label "Confirmo que li e compreendi o acima exposto. Assumo total responsabilidade por…" at bounding box center [175, 116] width 133 height 18
click at [104, 113] on input "Confirmo que li e compreendi o acima exposto. Assumo total responsabilidade por…" at bounding box center [101, 109] width 5 height 5
checkbox input "true"
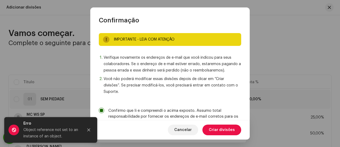
click at [214, 130] on span "Criar divisões" at bounding box center [222, 129] width 26 height 11
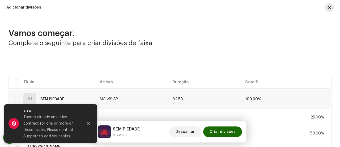
click at [328, 7] on span "button" at bounding box center [329, 7] width 3 height 4
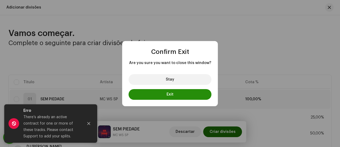
drag, startPoint x: 188, startPoint y: 93, endPoint x: 178, endPoint y: 88, distance: 11.1
click at [187, 93] on button "Exit" at bounding box center [170, 94] width 83 height 11
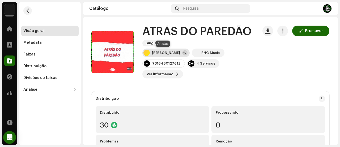
click at [163, 53] on div "[PERSON_NAME]" at bounding box center [166, 53] width 28 height 4
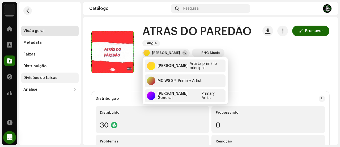
click at [58, 78] on div "Divisões de faixas" at bounding box center [49, 78] width 53 height 4
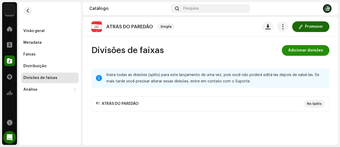
click at [298, 53] on span "Adicionar divisões" at bounding box center [306, 50] width 35 height 11
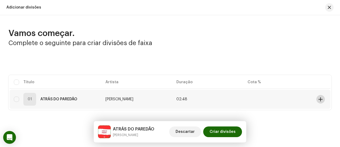
click at [319, 100] on span at bounding box center [321, 99] width 4 height 4
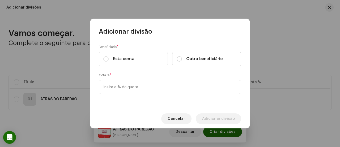
click at [209, 60] on span "Outro beneficiário" at bounding box center [204, 59] width 37 height 6
click at [182, 60] on input "Outro beneficiário" at bounding box center [179, 58] width 5 height 5
radio input "true"
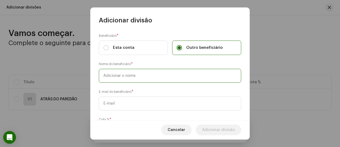
click at [190, 81] on input "text" at bounding box center [170, 76] width 143 height 14
type input "DJ WILLIAM GENERAL"
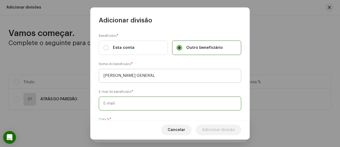
paste input "william_alexandre-s@hotmail.com"
type input "william_alexandre-s@hotmail.com"
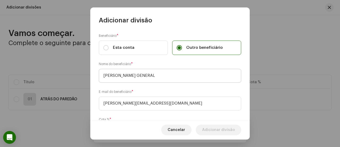
scroll to position [32, 0]
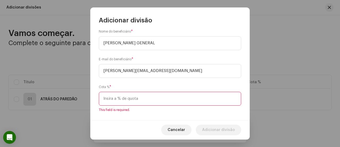
click at [160, 96] on input at bounding box center [170, 99] width 143 height 14
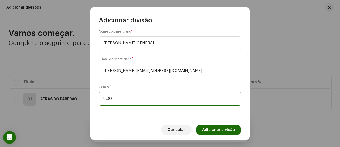
type input "8,30"
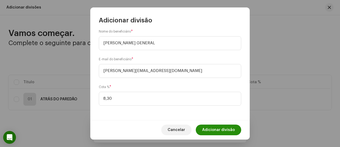
click at [211, 127] on span "Adicionar divisão" at bounding box center [218, 129] width 33 height 11
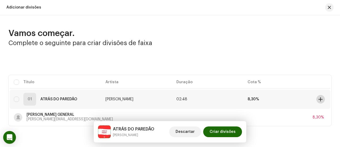
click at [319, 97] on span at bounding box center [321, 99] width 4 height 4
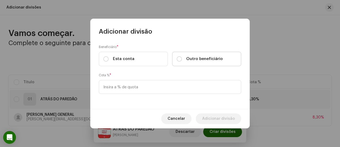
click at [196, 60] on span "Outro beneficiário" at bounding box center [204, 59] width 37 height 6
click at [182, 60] on input "Outro beneficiário" at bounding box center [179, 58] width 5 height 5
radio input "true"
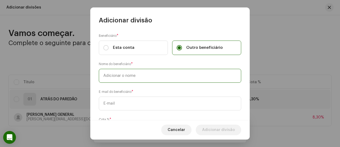
click at [182, 75] on input "text" at bounding box center [170, 76] width 143 height 14
type input "DJ WILLIAM GENERAL (KONGO PRODUÇÕES)"
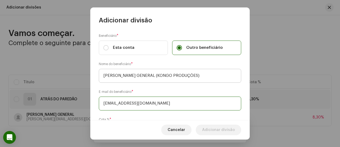
type input "bailedakongo@gmail.com"
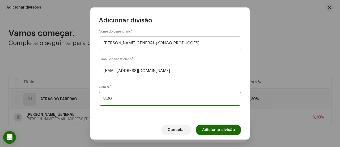
type input "8,30"
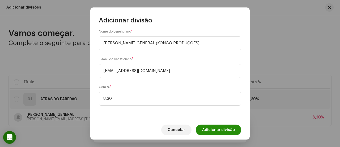
click at [206, 130] on span "Adicionar divisão" at bounding box center [218, 129] width 33 height 11
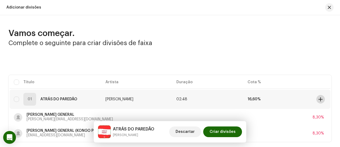
click at [319, 99] on span at bounding box center [321, 99] width 4 height 4
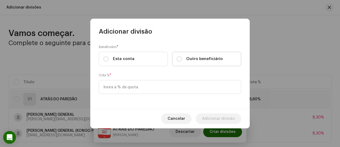
click at [207, 64] on label "Outro beneficiário" at bounding box center [206, 59] width 69 height 14
click at [182, 61] on input "Outro beneficiário" at bounding box center [179, 58] width 5 height 5
radio input "true"
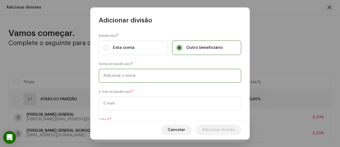
click at [194, 78] on input "text" at bounding box center [170, 76] width 143 height 14
type input "DJ FERNANDEZ"
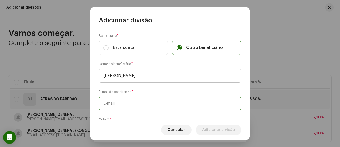
paste input "djfernandezoficial@gmail.com"
type input "djfernandezoficial@gmail.com"
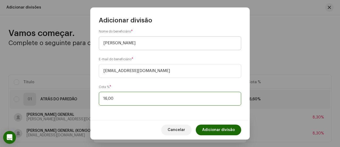
type input "16,80"
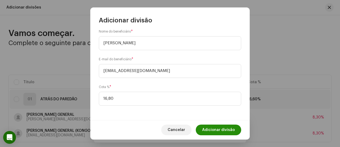
click at [223, 128] on span "Adicionar divisão" at bounding box center [218, 129] width 33 height 11
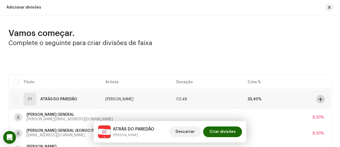
click at [319, 98] on span at bounding box center [321, 99] width 4 height 4
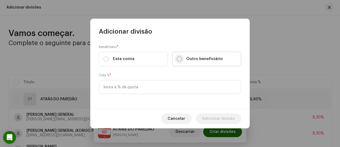
click at [181, 60] on input "Outro beneficiário" at bounding box center [179, 58] width 5 height 5
radio input "true"
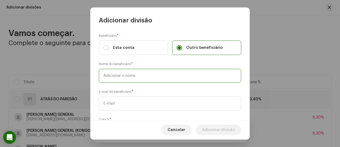
click at [159, 78] on input "text" at bounding box center [170, 76] width 143 height 14
type input "MC WS SP"
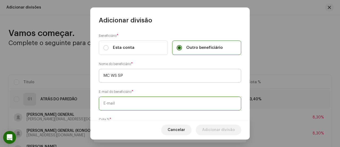
paste input "[EMAIL_ADDRESS][DOMAIN_NAME]"
type input "[EMAIL_ADDRESS][DOMAIN_NAME]"
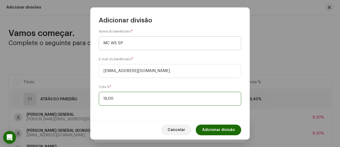
type input "16,60"
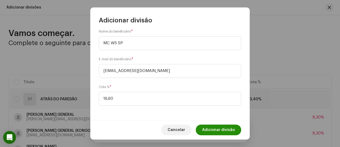
click at [206, 126] on span "Adicionar divisão" at bounding box center [218, 129] width 33 height 11
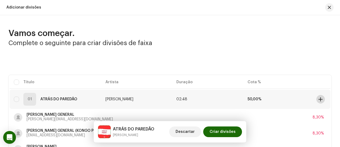
click at [317, 99] on button at bounding box center [321, 99] width 9 height 9
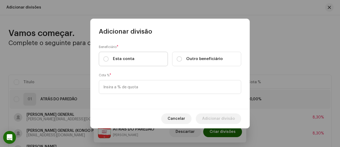
drag, startPoint x: 144, startPoint y: 57, endPoint x: 143, endPoint y: 62, distance: 5.0
click at [144, 59] on label "Esta conta" at bounding box center [133, 59] width 69 height 14
click at [109, 59] on input "Esta conta" at bounding box center [105, 58] width 5 height 5
radio input "true"
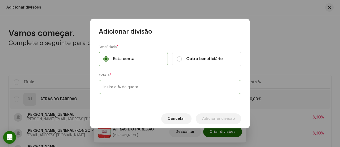
click at [125, 85] on input at bounding box center [170, 87] width 143 height 14
type input "50,00"
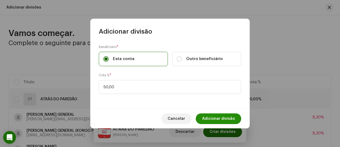
click at [204, 117] on span "Adicionar divisão" at bounding box center [218, 118] width 33 height 11
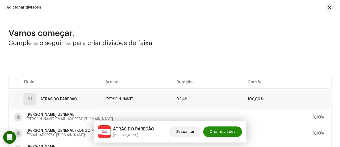
click at [221, 132] on span "Criar divisões" at bounding box center [223, 131] width 26 height 11
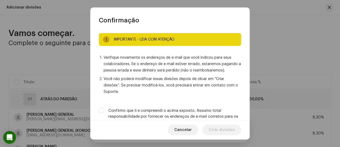
click at [211, 113] on label "Confirmo que li e compreendi o acima exposto. Assumo total responsabilidade por…" at bounding box center [175, 116] width 133 height 18
click at [104, 113] on input "Confirmo que li e compreendi o acima exposto. Assumo total responsabilidade por…" at bounding box center [101, 109] width 5 height 5
checkbox input "true"
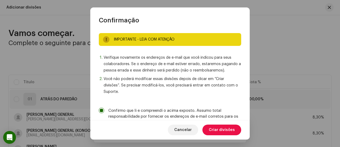
click at [214, 128] on span "Criar divisões" at bounding box center [222, 129] width 26 height 11
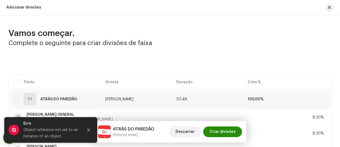
click at [227, 133] on span "Criar divisões" at bounding box center [223, 131] width 26 height 11
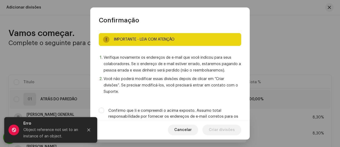
click at [215, 113] on label "Confirmo que li e compreendi o acima exposto. Assumo total responsabilidade por…" at bounding box center [175, 116] width 133 height 18
click at [104, 113] on input "Confirmo que li e compreendi o acima exposto. Assumo total responsabilidade por…" at bounding box center [101, 109] width 5 height 5
checkbox input "true"
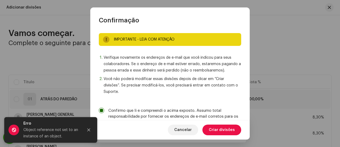
click at [221, 128] on span "Criar divisões" at bounding box center [222, 129] width 26 height 11
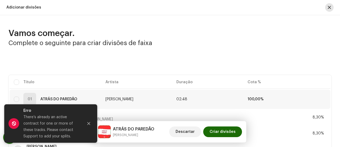
click at [328, 8] on span "button" at bounding box center [329, 7] width 3 height 4
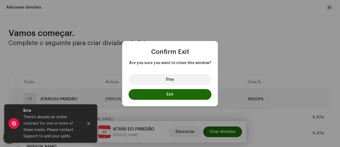
drag, startPoint x: 134, startPoint y: 97, endPoint x: 107, endPoint y: 70, distance: 38.6
click at [134, 97] on button "Exit" at bounding box center [170, 94] width 83 height 11
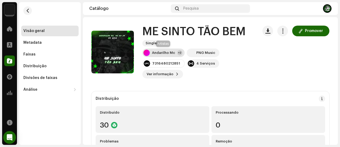
click at [165, 52] on div "Andarilho Mc" at bounding box center [163, 53] width 23 height 4
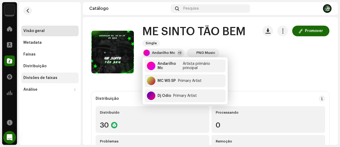
click at [40, 78] on div "Divisões de faixas" at bounding box center [40, 78] width 34 height 4
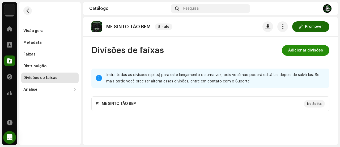
click at [308, 52] on span "Adicionar divisões" at bounding box center [306, 50] width 35 height 11
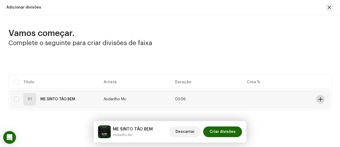
click at [319, 99] on span at bounding box center [321, 99] width 4 height 4
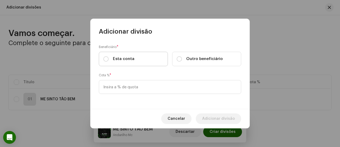
click at [138, 59] on label "Esta conta" at bounding box center [133, 59] width 69 height 14
click at [109, 59] on input "Esta conta" at bounding box center [105, 58] width 5 height 5
radio input "true"
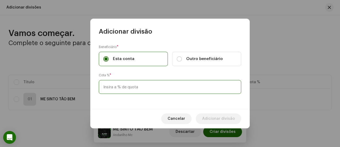
click at [134, 85] on input at bounding box center [170, 87] width 143 height 14
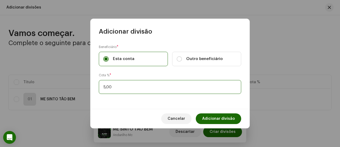
type input "50,00"
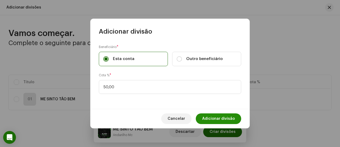
click at [225, 115] on span "Adicionar divisão" at bounding box center [218, 118] width 33 height 11
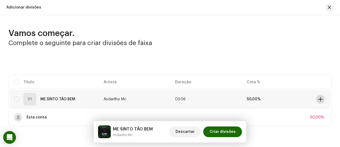
click at [321, 96] on button at bounding box center [321, 99] width 9 height 9
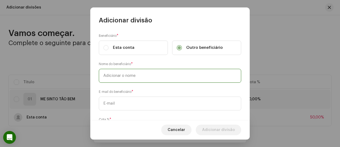
click at [182, 76] on input "text" at bounding box center [170, 76] width 143 height 14
type input "MC WS SP"
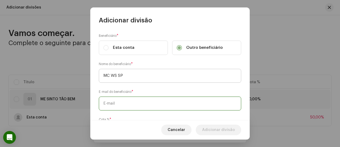
paste input "[EMAIL_ADDRESS][DOMAIN_NAME]"
type input "[EMAIL_ADDRESS][DOMAIN_NAME]"
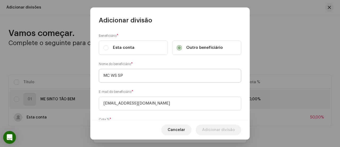
scroll to position [32, 0]
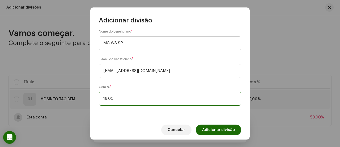
type input "16,60"
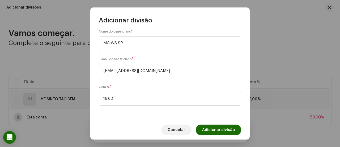
click at [236, 128] on button "Adicionar divisão" at bounding box center [218, 129] width 45 height 11
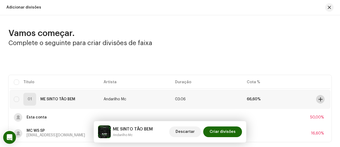
click at [320, 99] on span at bounding box center [321, 99] width 4 height 4
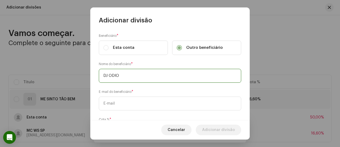
type input "DJ ODIO"
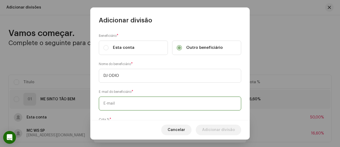
paste input "[EMAIL_ADDRESS][DOMAIN_NAME]"
type input "[EMAIL_ADDRESS][DOMAIN_NAME]"
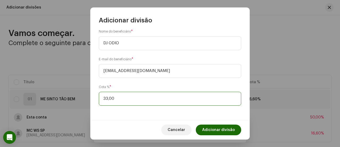
type input "33,40"
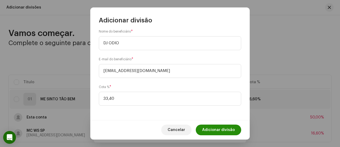
click at [217, 127] on span "Adicionar divisão" at bounding box center [218, 129] width 33 height 11
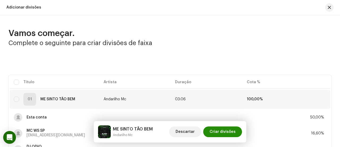
click at [224, 130] on span "Criar divisões" at bounding box center [223, 131] width 26 height 11
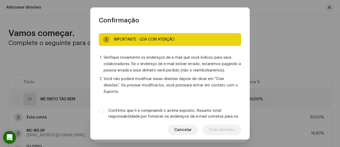
click at [218, 113] on label "Confirmo que li e compreendi o acima exposto. Assumo total responsabilidade por…" at bounding box center [175, 116] width 133 height 18
click at [104, 113] on input "Confirmo que li e compreendi o acima exposto. Assumo total responsabilidade por…" at bounding box center [101, 109] width 5 height 5
checkbox input "true"
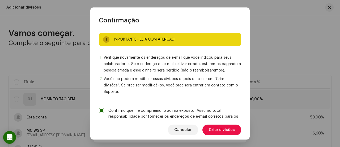
click at [218, 129] on span "Criar divisões" at bounding box center [222, 129] width 26 height 11
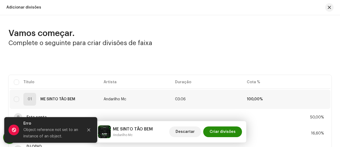
click at [217, 129] on span "Criar divisões" at bounding box center [223, 131] width 26 height 11
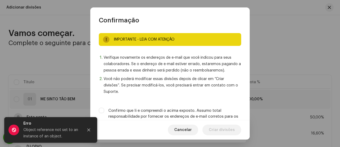
click at [219, 113] on label "Confirmo que li e compreendi o acima exposto. Assumo total responsabilidade por…" at bounding box center [175, 116] width 133 height 18
click at [104, 113] on input "Confirmo que li e compreendi o acima exposto. Assumo total responsabilidade por…" at bounding box center [101, 109] width 5 height 5
checkbox input "true"
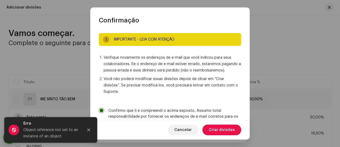
click at [219, 128] on span "Criar divisões" at bounding box center [222, 129] width 26 height 11
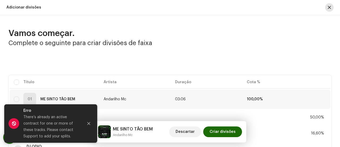
click at [328, 6] on span "button" at bounding box center [329, 7] width 3 height 4
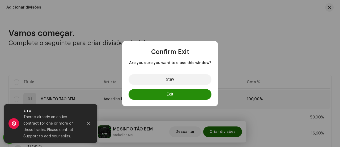
click at [194, 92] on button "Exit" at bounding box center [170, 94] width 83 height 11
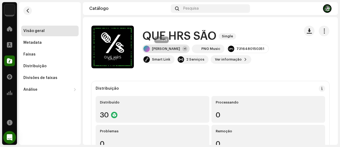
click at [159, 47] on div "[PERSON_NAME] +1" at bounding box center [166, 48] width 47 height 9
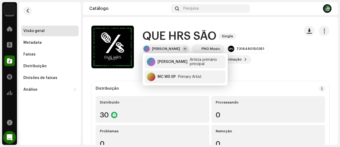
click at [53, 72] on div "Visão geral Metadata Faixas Distribuição Divisões de faixas Análise Consumo Eng…" at bounding box center [49, 60] width 57 height 69
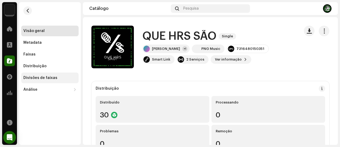
click at [53, 77] on div "Divisões de faixas" at bounding box center [40, 78] width 34 height 4
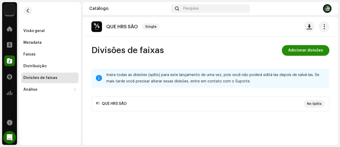
click at [295, 50] on span "Adicionar divisões" at bounding box center [306, 50] width 35 height 11
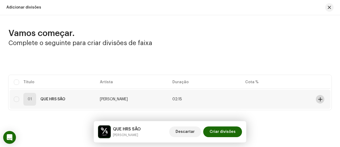
click at [321, 99] on button at bounding box center [320, 99] width 9 height 9
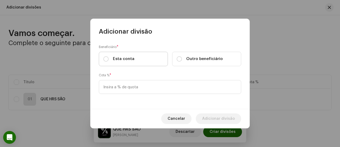
click at [145, 56] on label "Esta conta" at bounding box center [133, 59] width 69 height 14
click at [109, 56] on input "Esta conta" at bounding box center [105, 58] width 5 height 5
radio input "true"
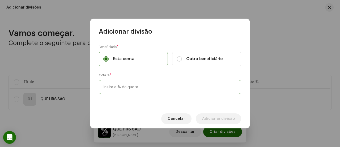
click at [142, 85] on input at bounding box center [170, 87] width 143 height 14
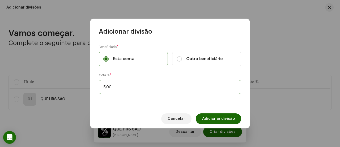
type input "50,00"
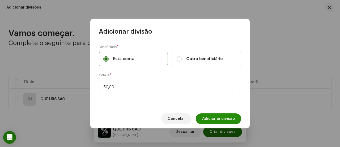
click at [216, 115] on span "Adicionar divisão" at bounding box center [218, 118] width 33 height 11
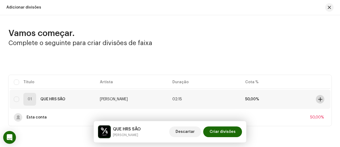
click at [321, 98] on span at bounding box center [321, 99] width 4 height 4
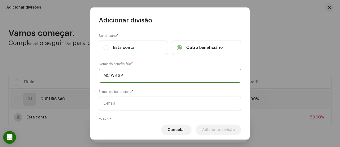
type input "MC WS SP"
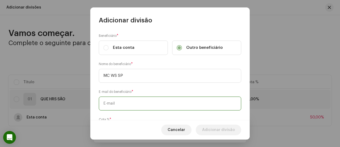
paste input "[EMAIL_ADDRESS][DOMAIN_NAME] [EMAIL_ADDRESS][DOMAIN_NAME]"
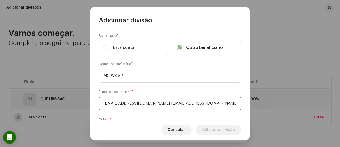
scroll to position [0, 2]
drag, startPoint x: 177, startPoint y: 102, endPoint x: 264, endPoint y: 99, distance: 87.0
click at [264, 99] on div "Adicionar divisão Beneficiário * Esta conta Outro beneficiário Nome do benefici…" at bounding box center [170, 73] width 340 height 147
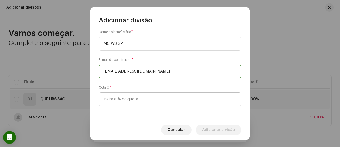
scroll to position [32, 0]
type input "[EMAIL_ADDRESS][DOMAIN_NAME]"
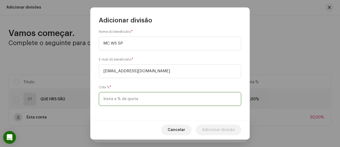
click at [208, 103] on input at bounding box center [170, 99] width 143 height 14
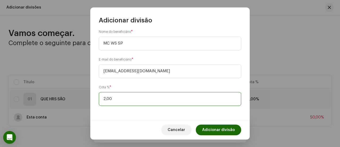
type input "25,00"
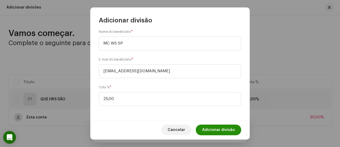
click at [218, 129] on span "Adicionar divisão" at bounding box center [218, 129] width 33 height 11
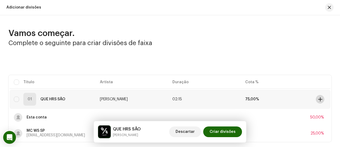
click at [319, 98] on span at bounding box center [321, 99] width 4 height 4
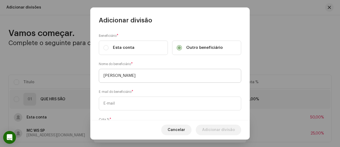
type input "[PERSON_NAME]"
paste input "[EMAIL_ADDRESS][DOMAIN_NAME] [EMAIL_ADDRESS][DOMAIN_NAME]"
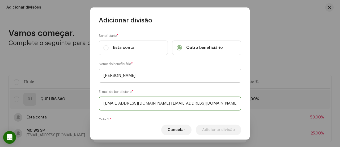
scroll to position [0, 2]
click at [178, 103] on input "[EMAIL_ADDRESS][DOMAIN_NAME] [EMAIL_ADDRESS][DOMAIN_NAME]" at bounding box center [170, 103] width 143 height 14
click at [173, 100] on input "[EMAIL_ADDRESS][DOMAIN_NAME]" at bounding box center [170, 103] width 143 height 14
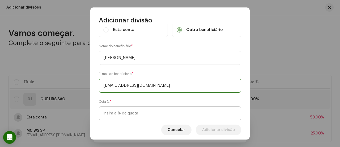
scroll to position [32, 0]
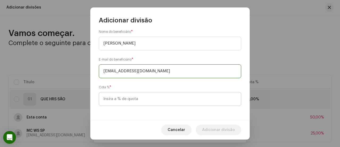
type input "[EMAIL_ADDRESS][DOMAIN_NAME]"
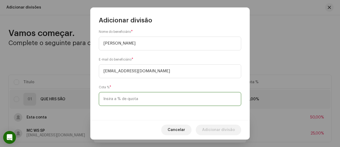
click at [153, 95] on input at bounding box center [170, 99] width 143 height 14
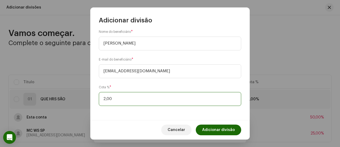
type input "25,00"
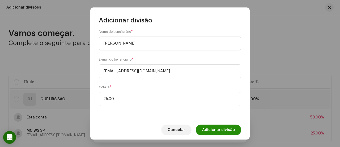
click at [219, 131] on span "Adicionar divisão" at bounding box center [218, 129] width 33 height 11
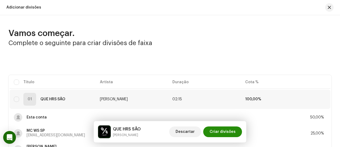
click at [221, 130] on span "Criar divisões" at bounding box center [223, 131] width 26 height 11
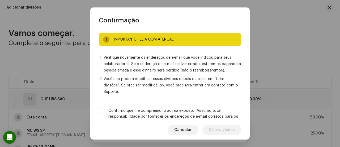
click at [218, 114] on label "Confirmo que li e compreendi o acima exposto. Assumo total responsabilidade por…" at bounding box center [175, 116] width 133 height 18
click at [104, 113] on input "Confirmo que li e compreendi o acima exposto. Assumo total responsabilidade por…" at bounding box center [101, 109] width 5 height 5
checkbox input "true"
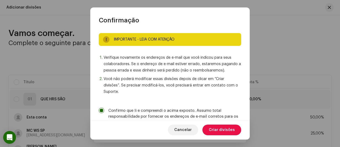
click at [222, 129] on span "Criar divisões" at bounding box center [222, 129] width 26 height 11
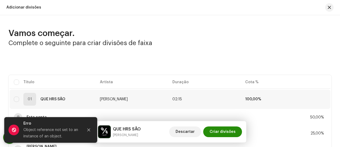
click at [224, 131] on span "Criar divisões" at bounding box center [223, 131] width 26 height 11
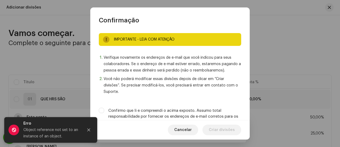
click at [214, 110] on label "Confirmo que li e compreendi o acima exposto. Assumo total responsabilidade por…" at bounding box center [175, 116] width 133 height 18
click at [104, 110] on input "Confirmo que li e compreendi o acima exposto. Assumo total responsabilidade por…" at bounding box center [101, 109] width 5 height 5
checkbox input "true"
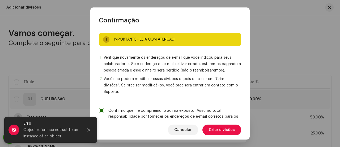
click at [216, 129] on span "Criar divisões" at bounding box center [222, 129] width 26 height 11
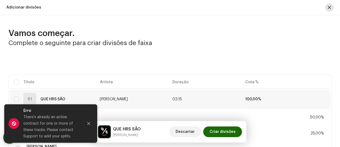
click at [328, 9] on span "button" at bounding box center [329, 7] width 3 height 4
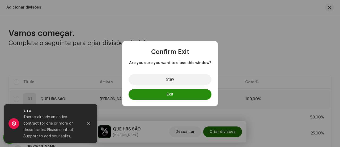
click at [163, 94] on button "Exit" at bounding box center [170, 94] width 83 height 11
